Goal: Transaction & Acquisition: Purchase product/service

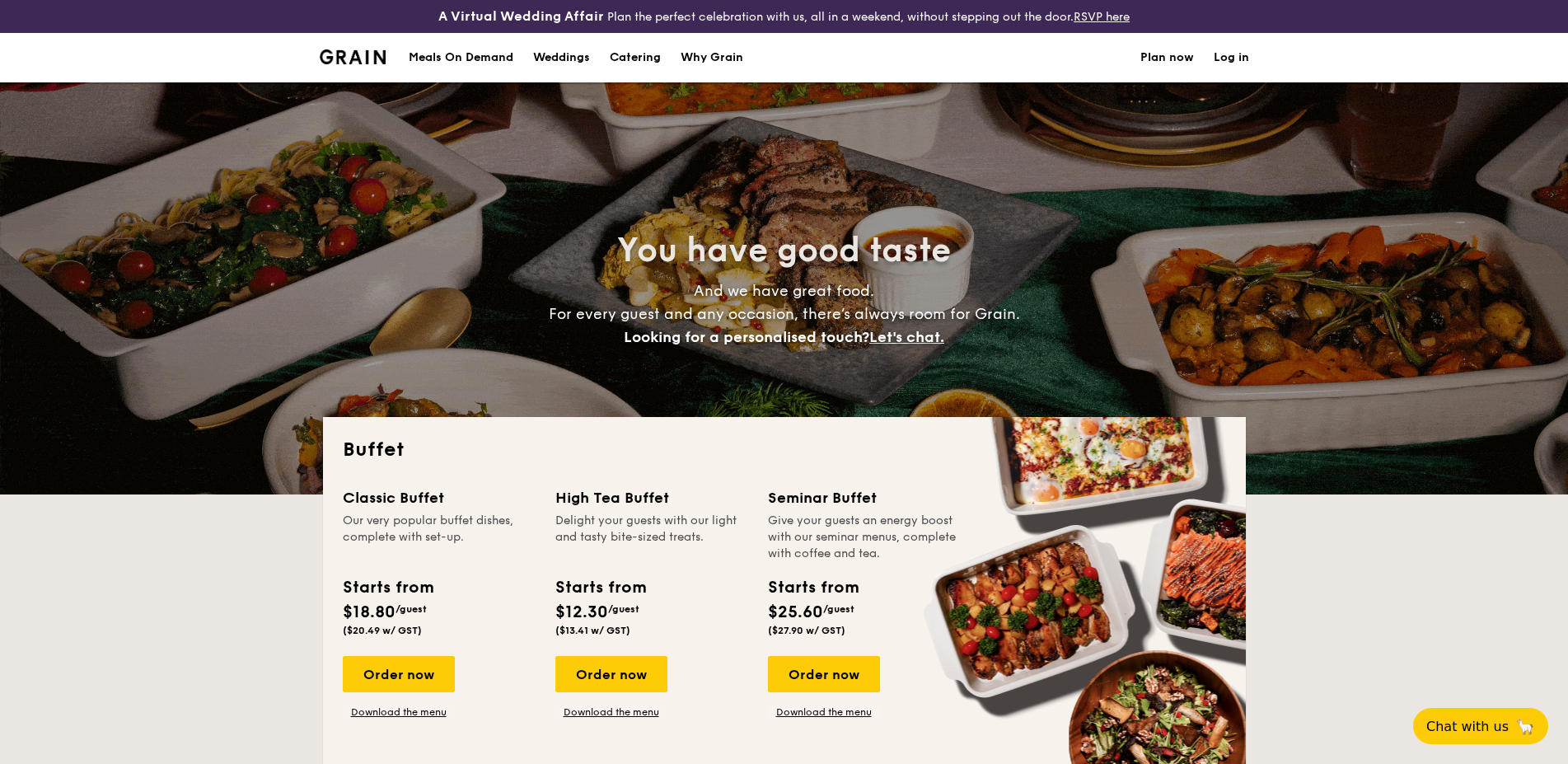
select select
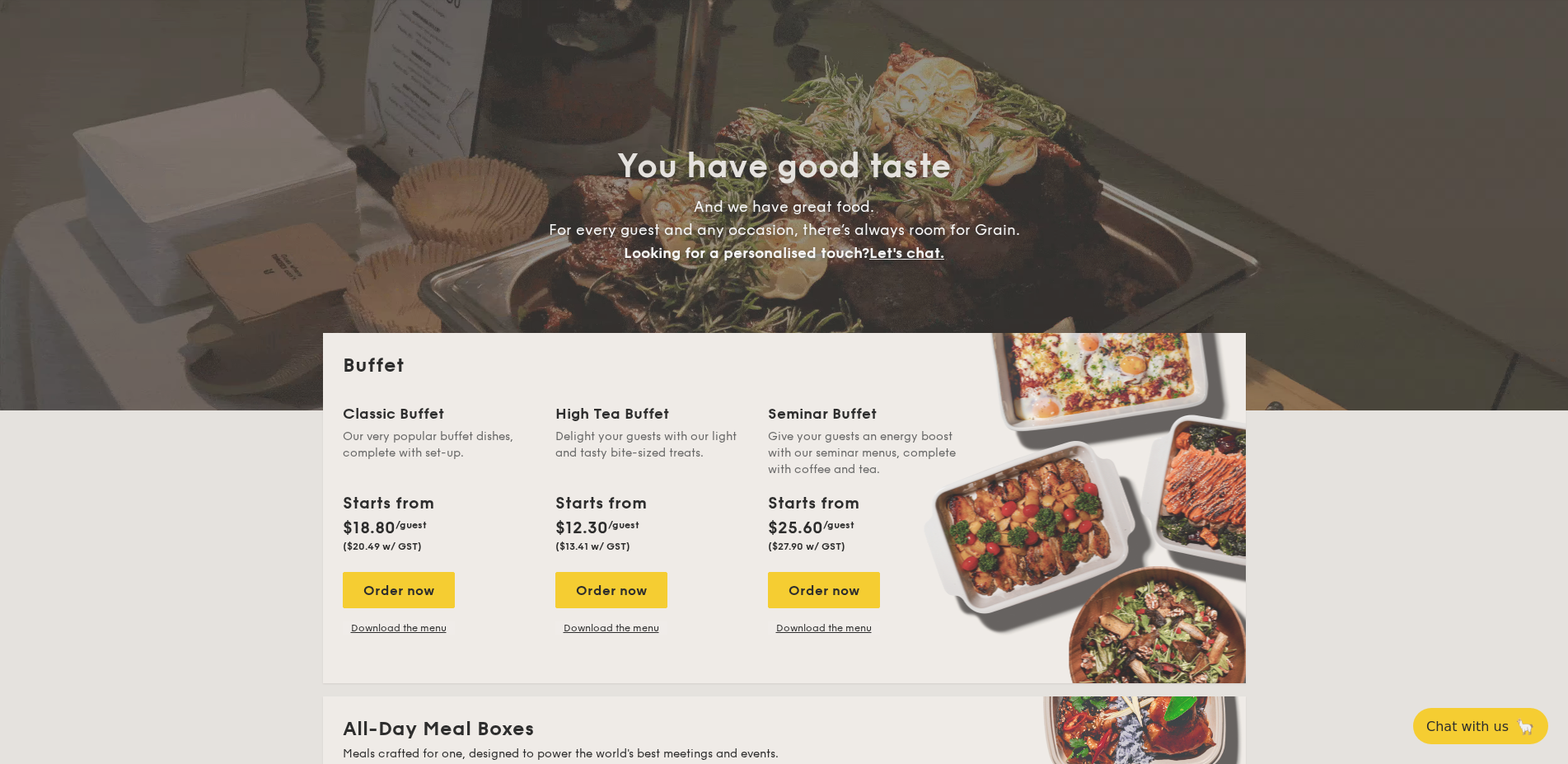
scroll to position [84, 0]
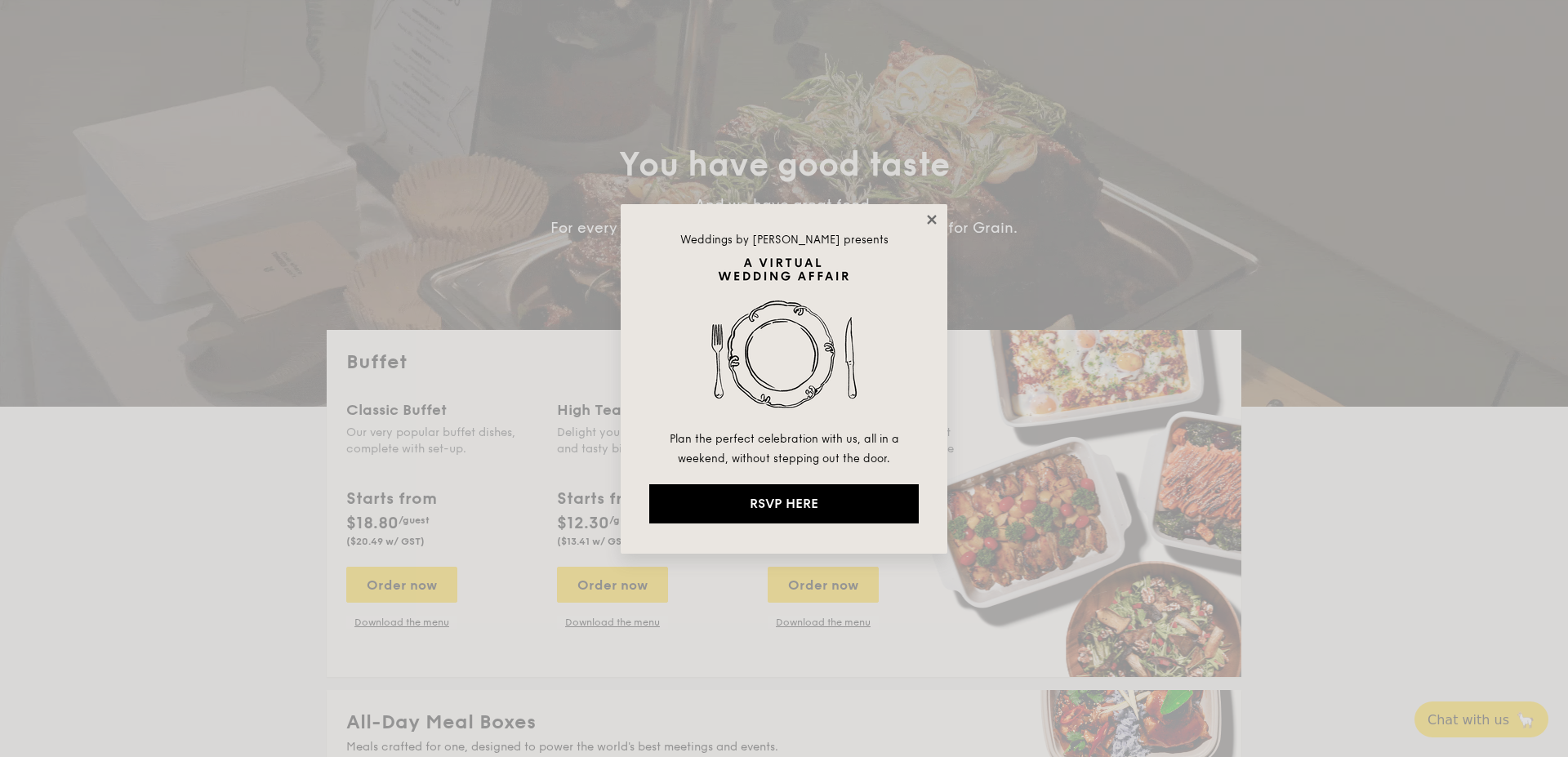
click at [934, 220] on icon at bounding box center [931, 219] width 9 height 9
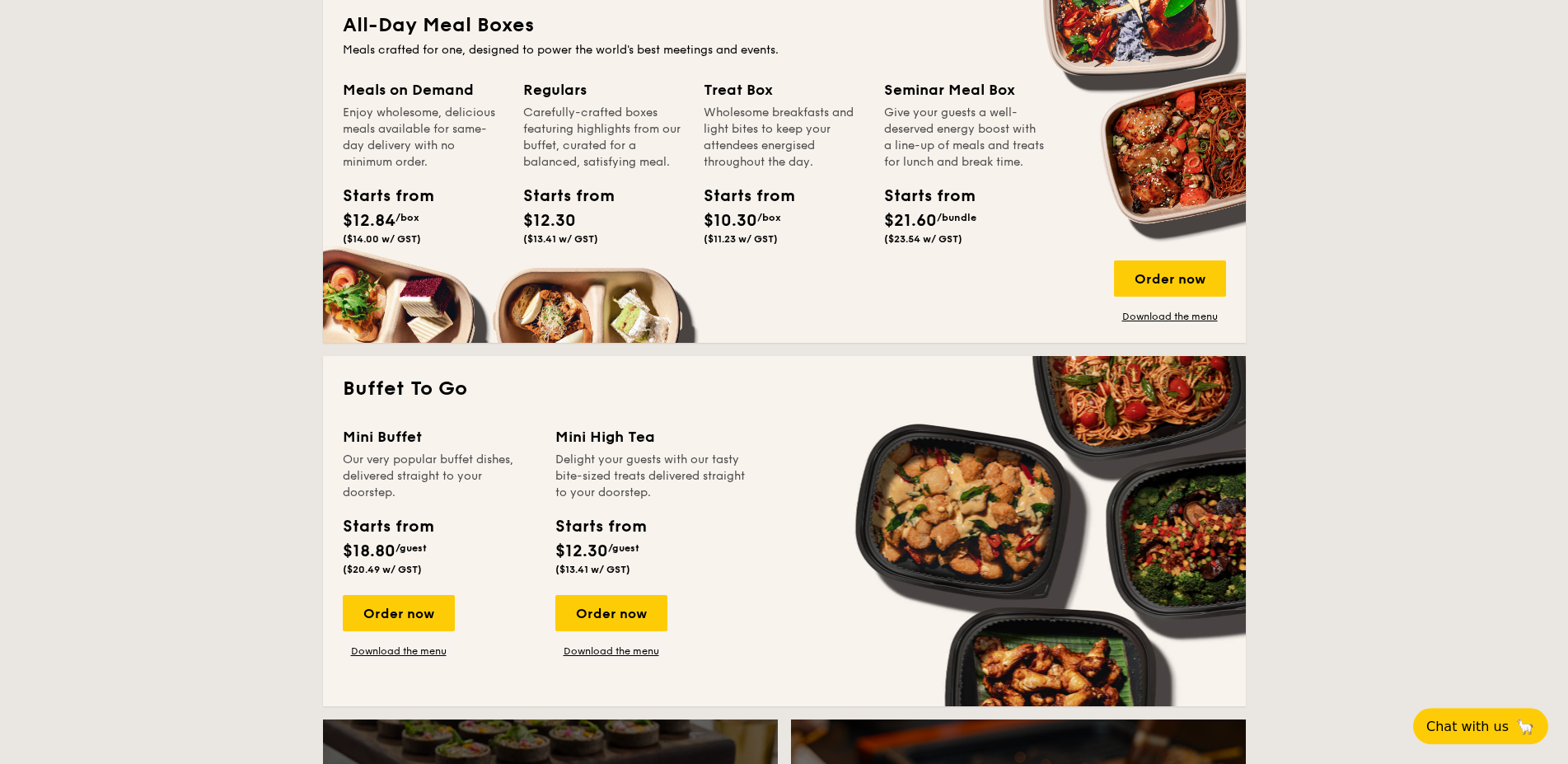
scroll to position [840, 0]
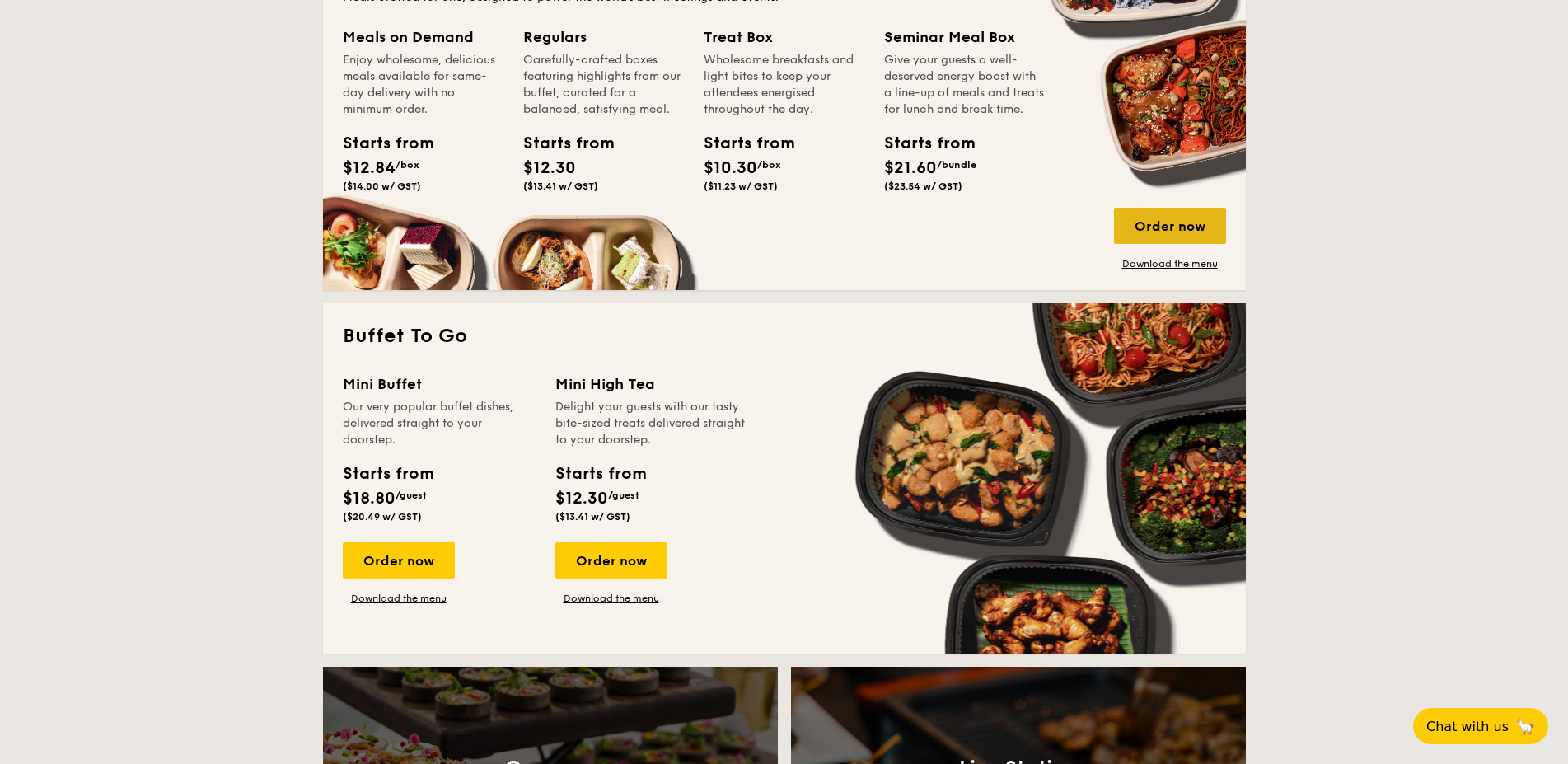
click at [1166, 228] on div "Order now" at bounding box center [1170, 226] width 112 height 37
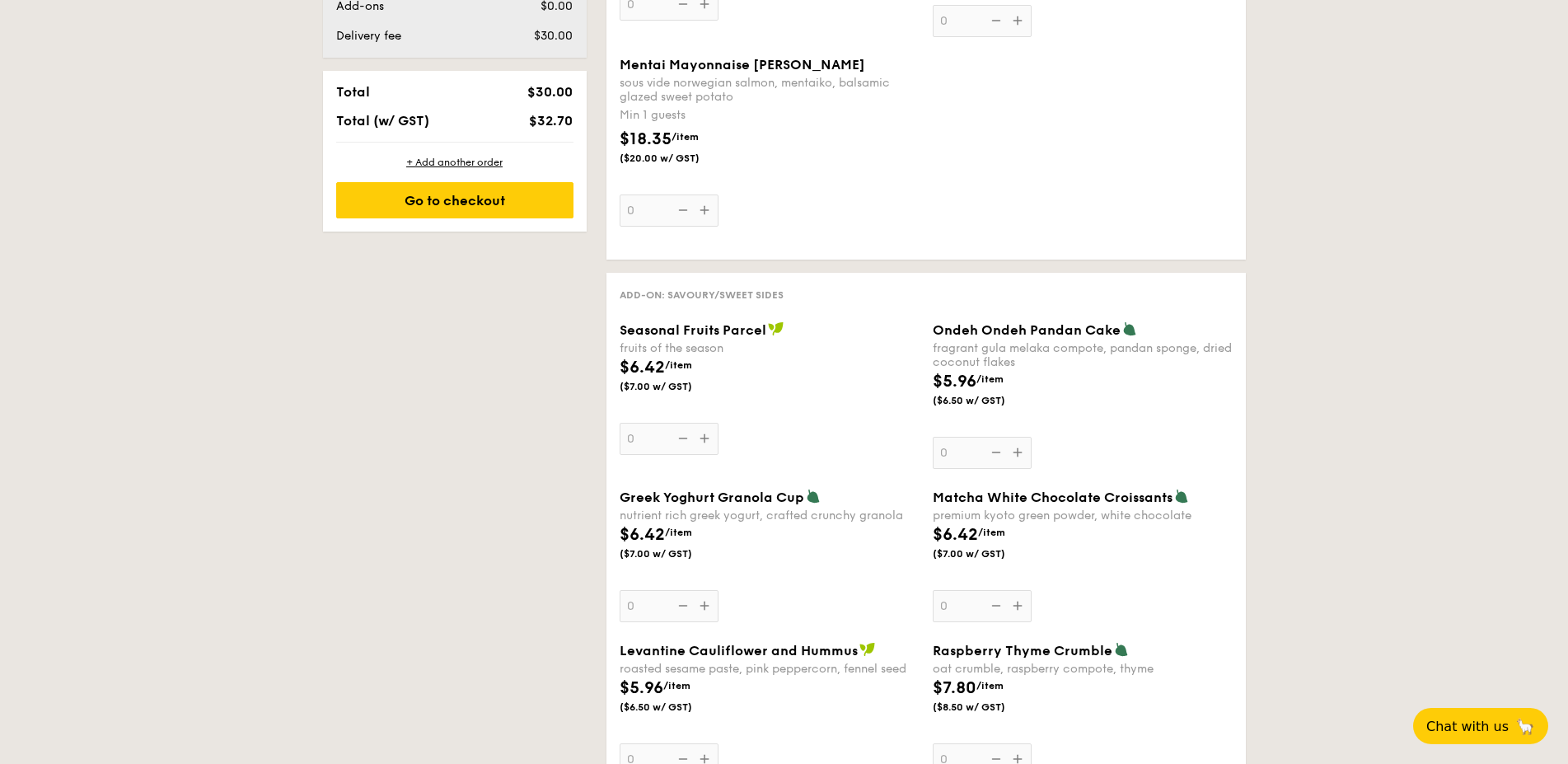
scroll to position [1177, 0]
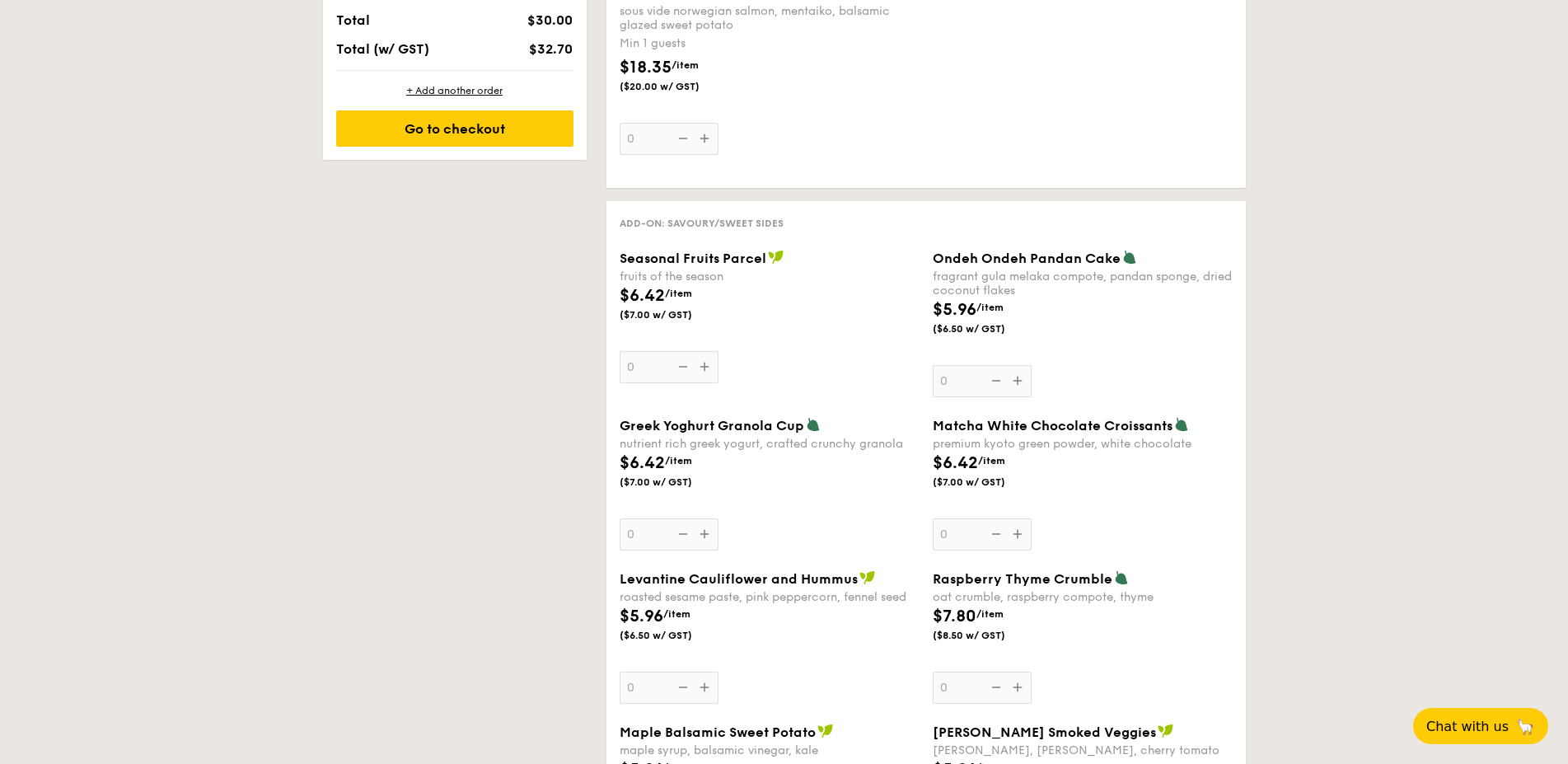
select select
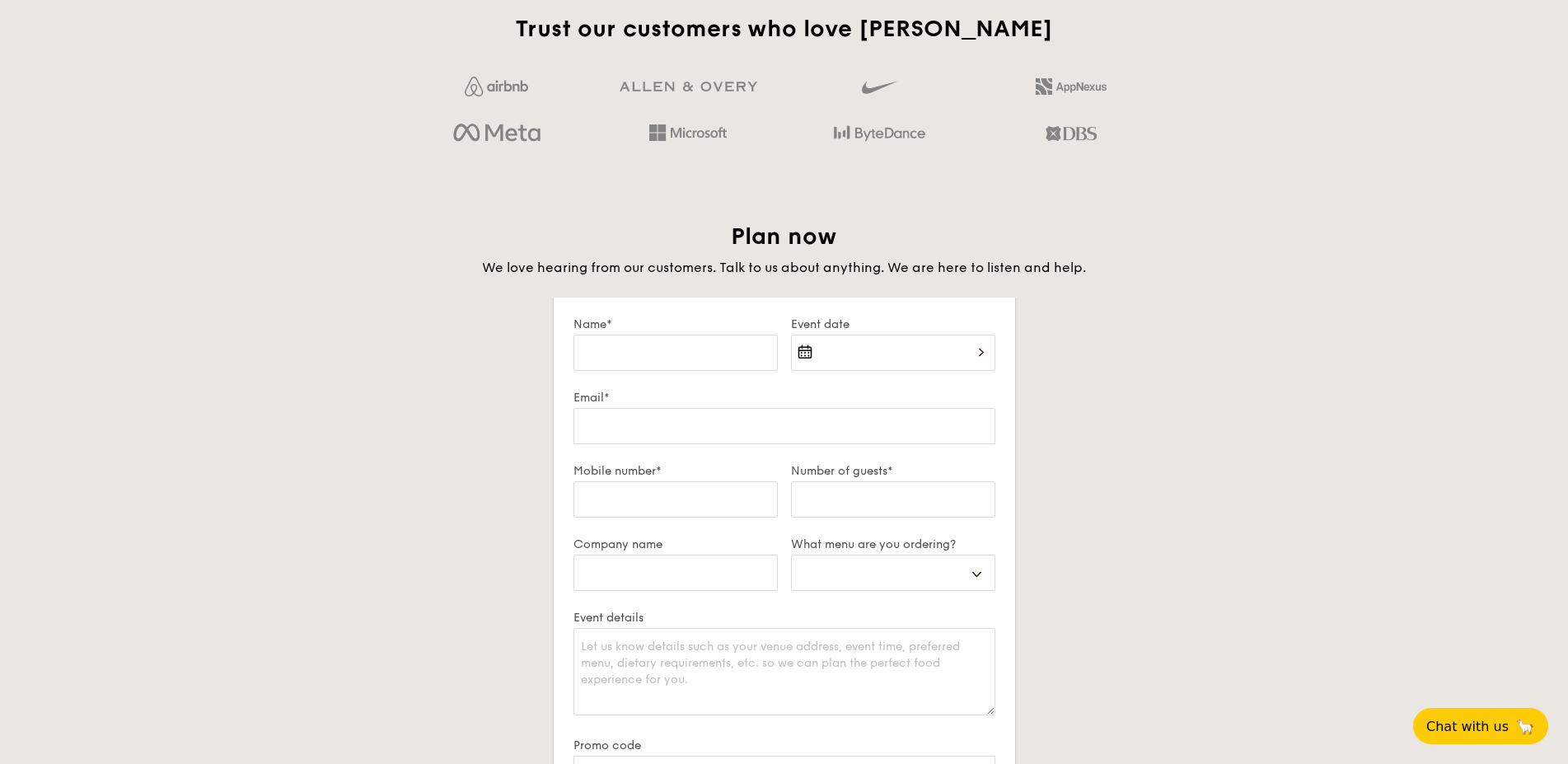
scroll to position [2312, 0]
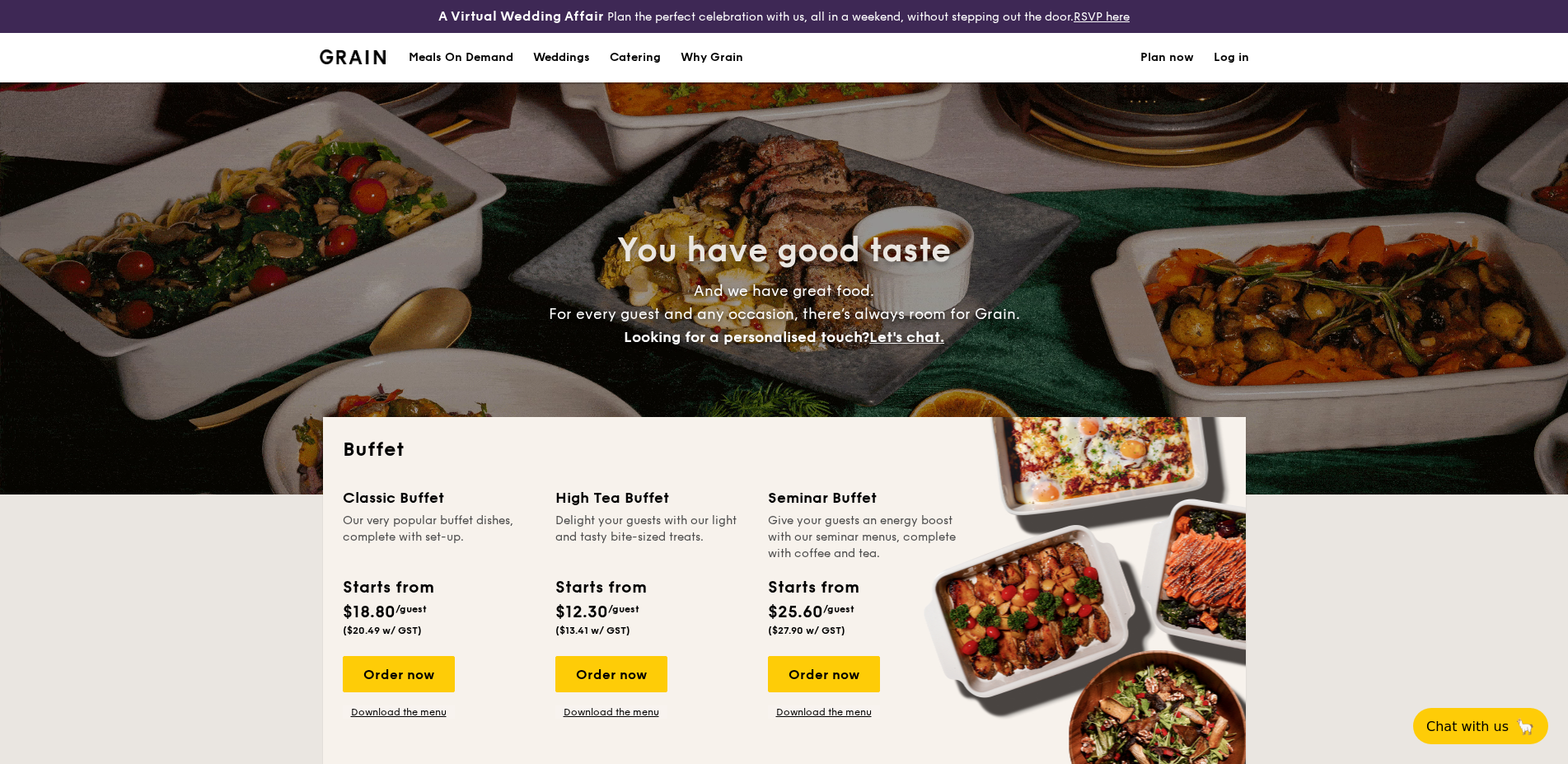
select select
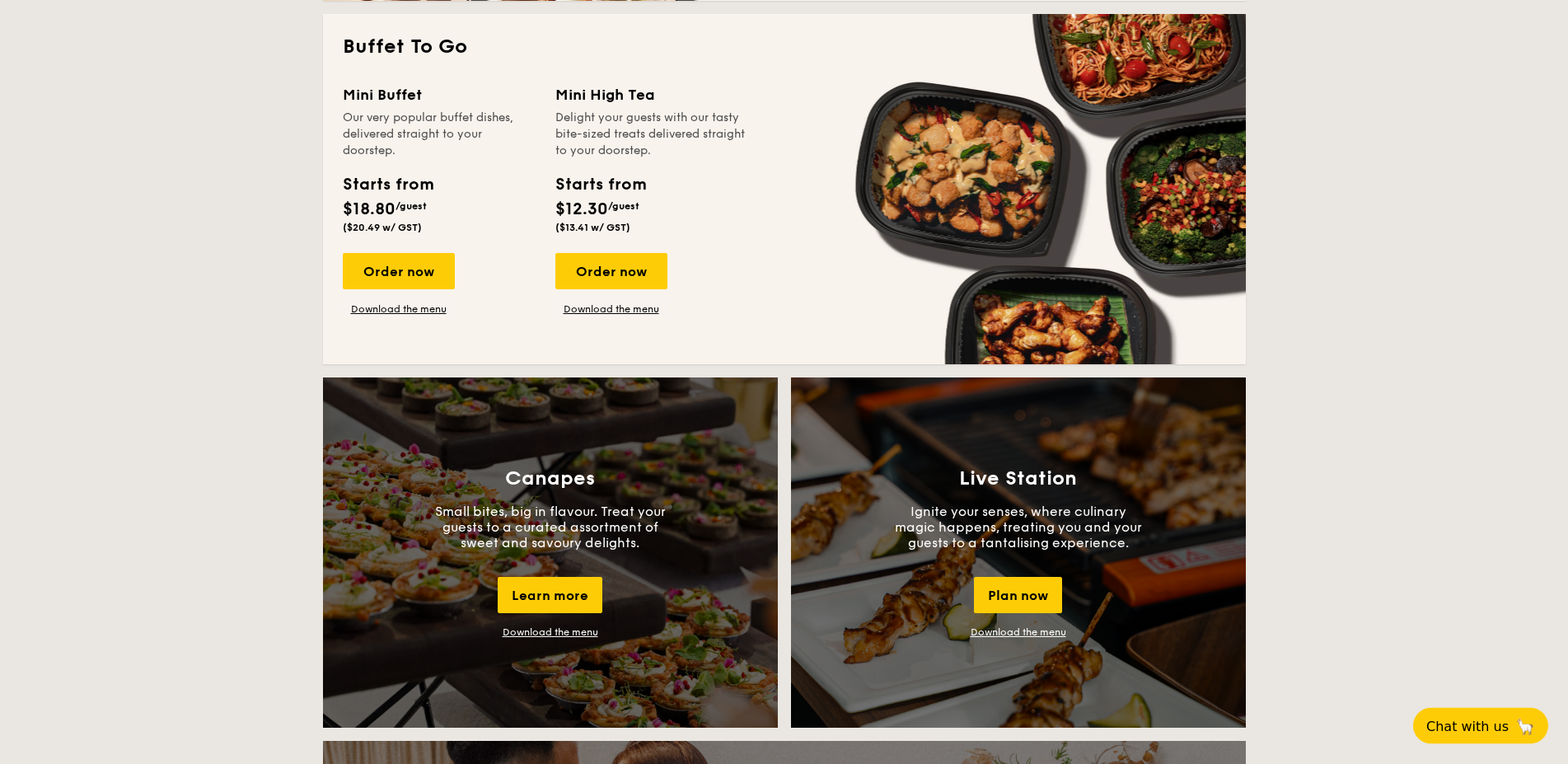
scroll to position [1042, 0]
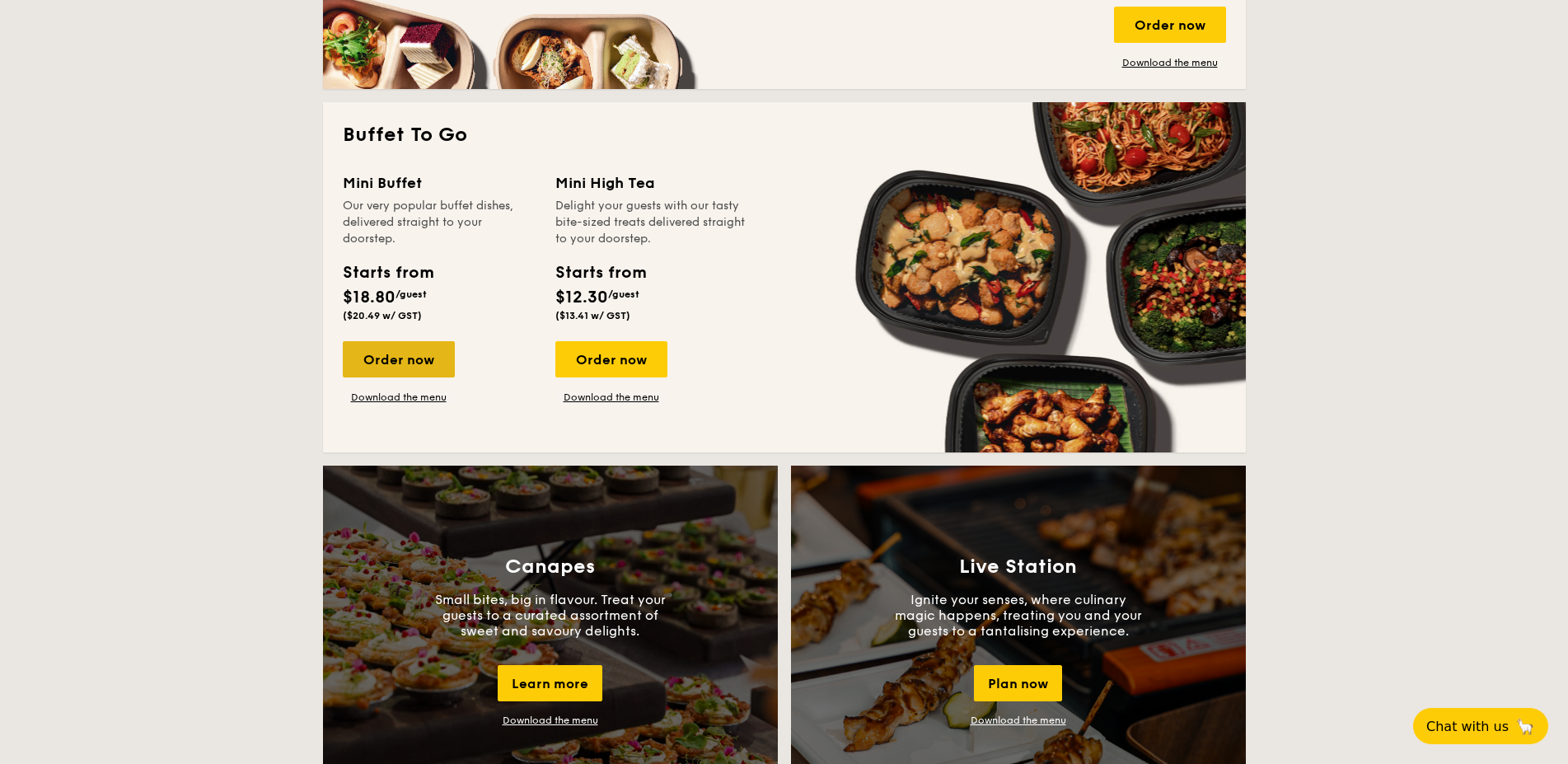
click at [409, 345] on div "Order now" at bounding box center [399, 359] width 112 height 37
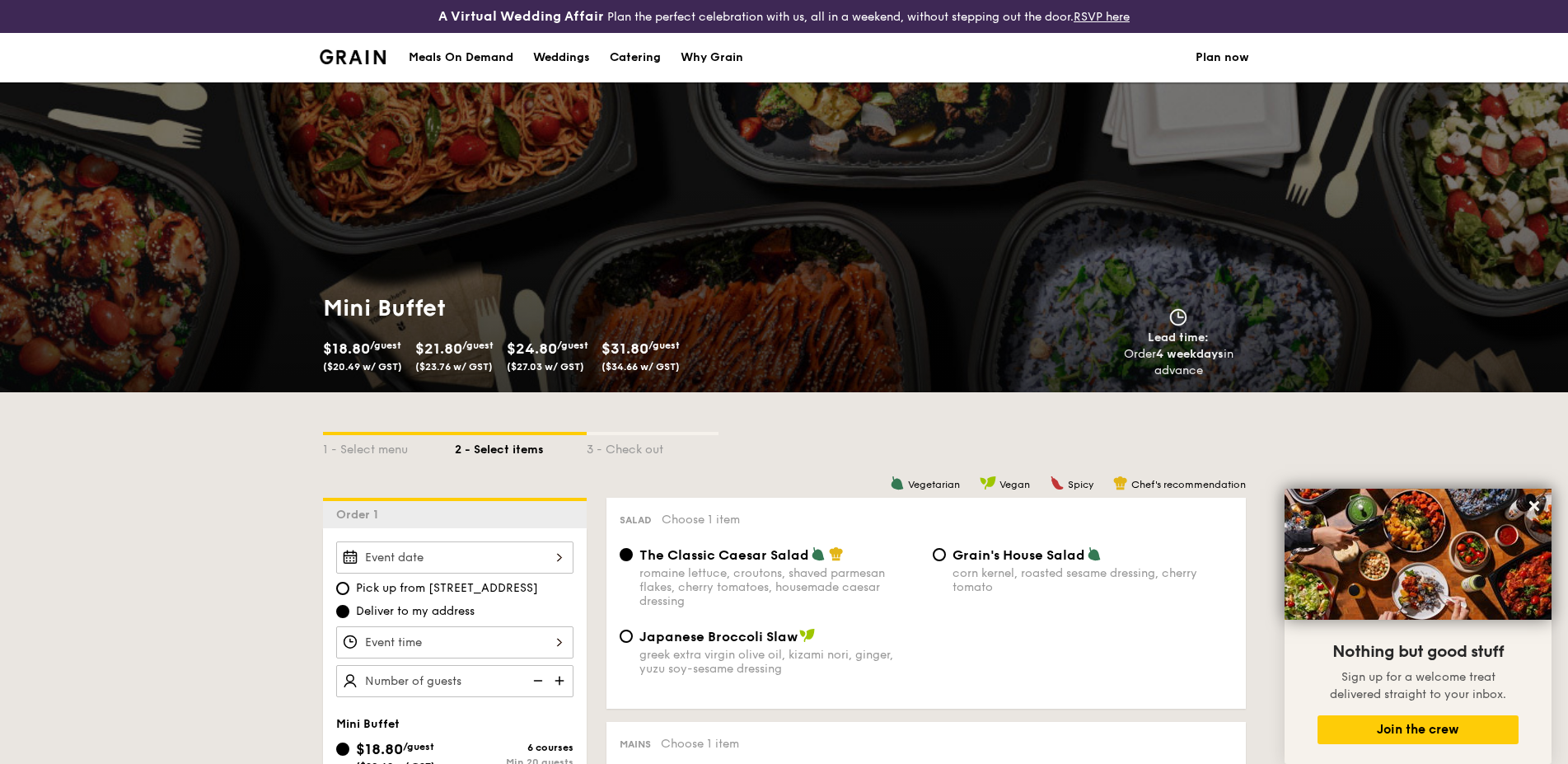
scroll to position [2514, 0]
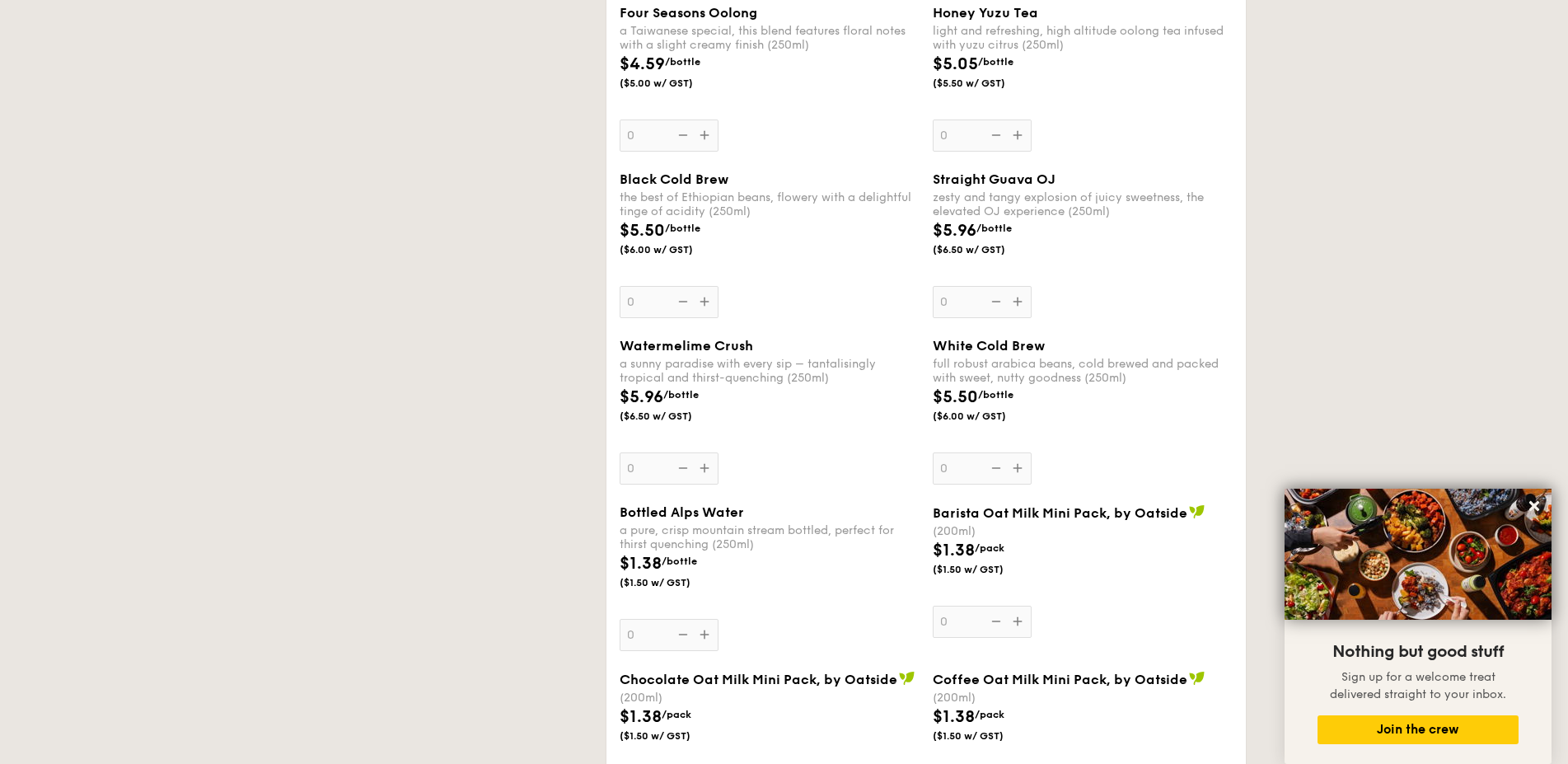
select select
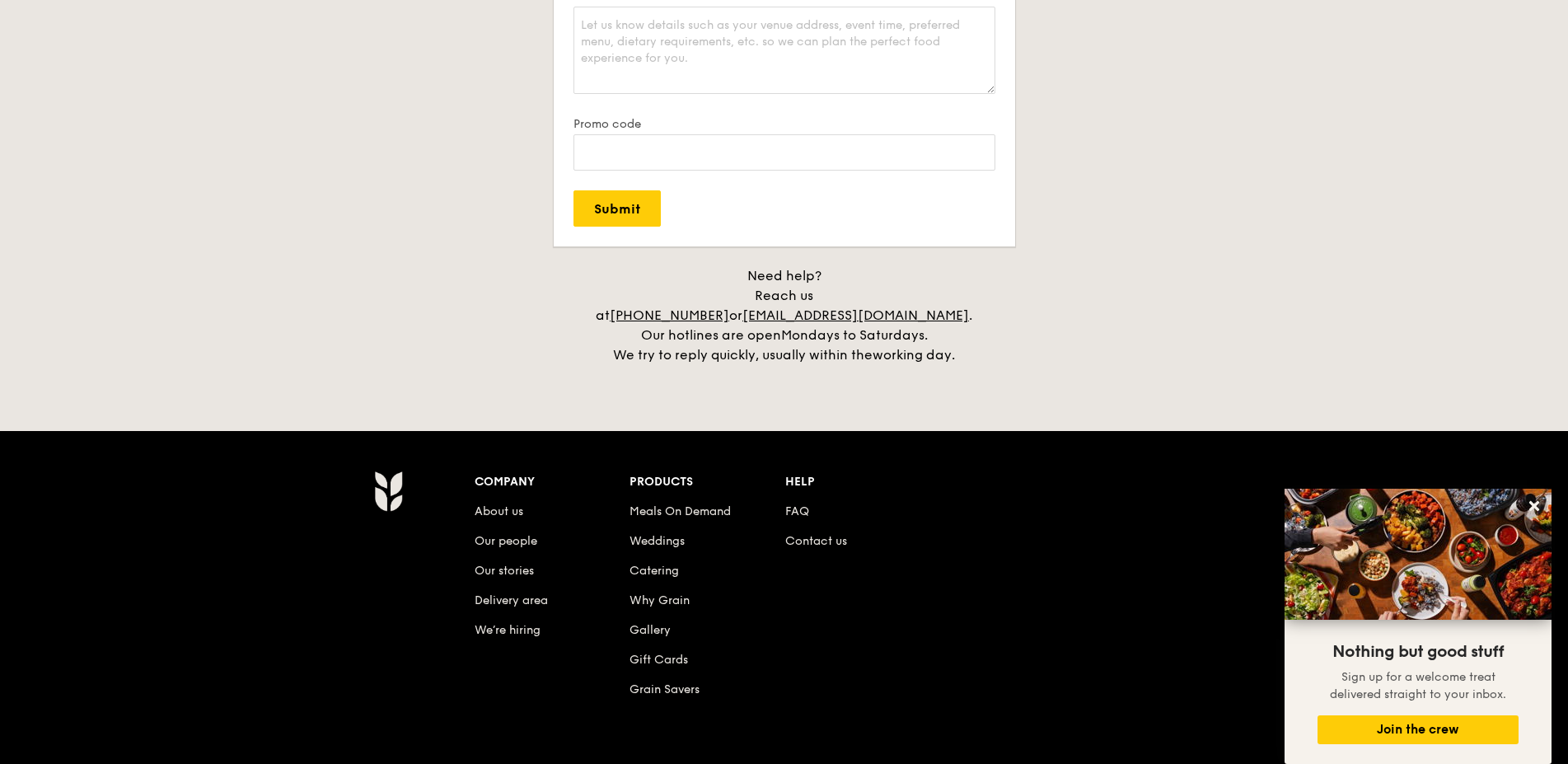
scroll to position [2850, 0]
